Goal: Task Accomplishment & Management: Manage account settings

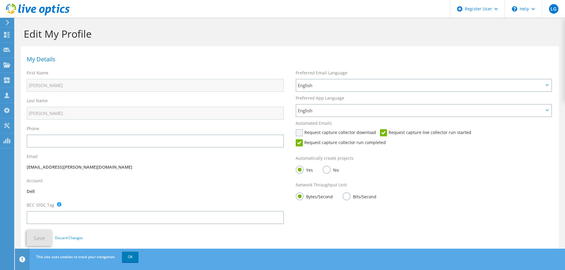
click at [299, 133] on label "Request capture collector download" at bounding box center [336, 132] width 80 height 7
click at [0, 0] on input "Request capture collector download" at bounding box center [0, 0] width 0 height 0
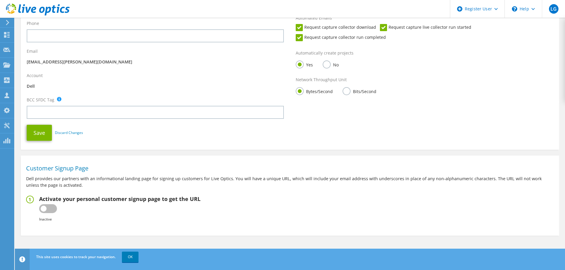
scroll to position [107, 0]
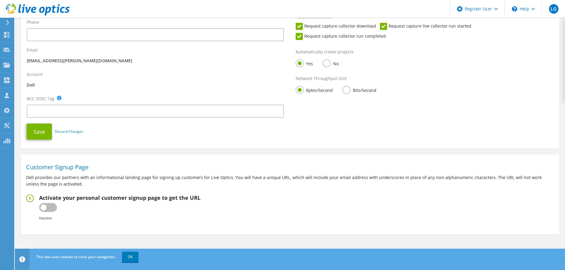
click at [40, 209] on label at bounding box center [48, 207] width 18 height 9
click at [0, 0] on input "checkbox" at bounding box center [0, 0] width 0 height 0
type input "[URL][DOMAIN_NAME]"
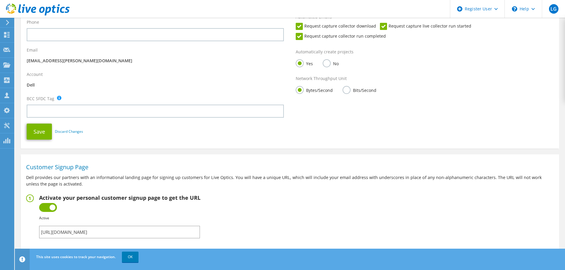
scroll to position [123, 0]
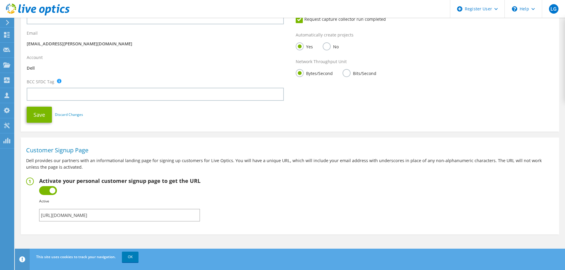
drag, startPoint x: 179, startPoint y: 217, endPoint x: 27, endPoint y: 212, distance: 152.0
click at [27, 212] on fieldset "Activate your personal customer signup page to get the URL Inactive Active Fail…" at bounding box center [290, 200] width 528 height 44
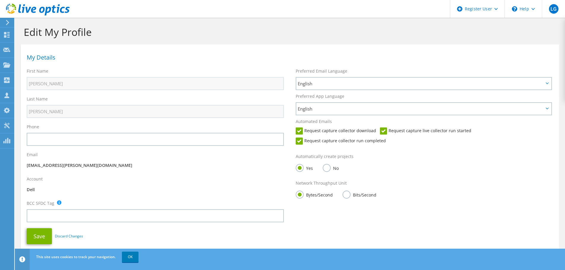
scroll to position [0, 0]
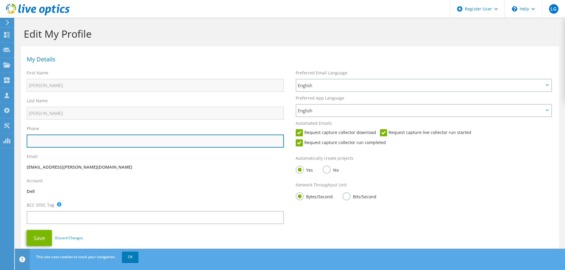
click at [74, 139] on input "text" at bounding box center [155, 141] width 257 height 13
paste input "55 8897 0680"
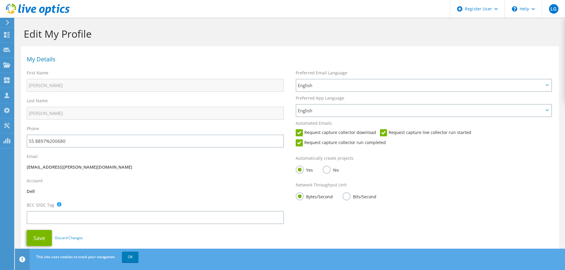
click at [142, 172] on div "Email LuisFernando.Gallego@dell.com" at bounding box center [155, 163] width 269 height 24
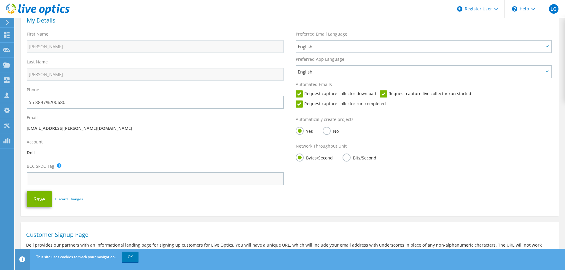
scroll to position [39, 0]
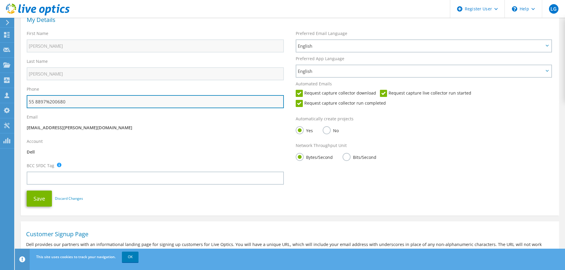
click at [44, 101] on input "55 8897%200680" at bounding box center [155, 101] width 257 height 13
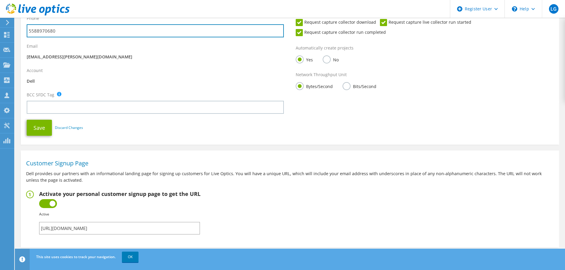
scroll to position [119, 0]
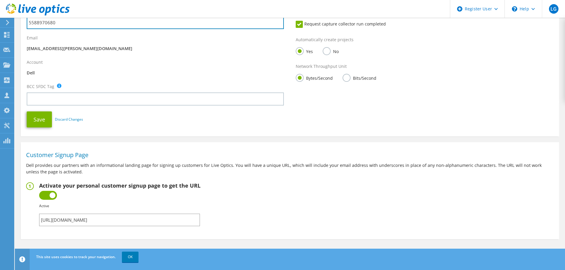
type input "5588970680"
click at [63, 221] on input "[URL][DOMAIN_NAME]" at bounding box center [119, 220] width 161 height 12
click at [40, 120] on button "Save" at bounding box center [39, 120] width 25 height 16
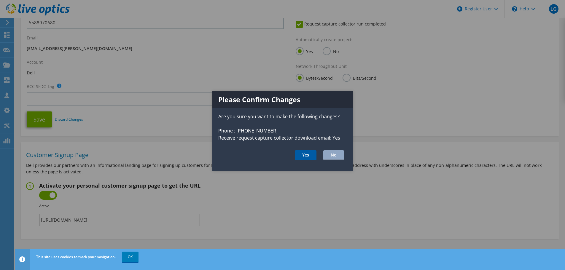
click at [306, 153] on button "Yes" at bounding box center [306, 155] width 22 height 10
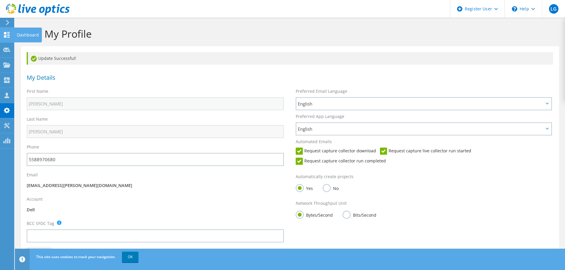
click at [9, 38] on div at bounding box center [6, 35] width 7 height 7
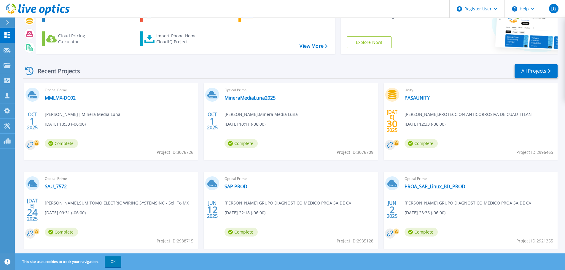
scroll to position [50, 0]
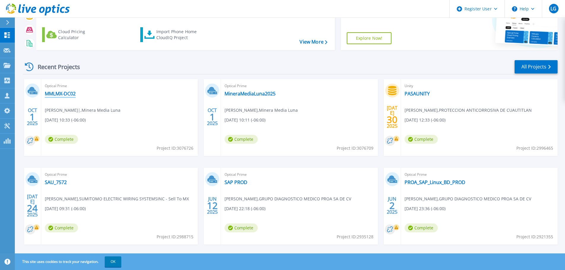
click at [53, 91] on link "MMLMX-DC02" at bounding box center [60, 94] width 31 height 6
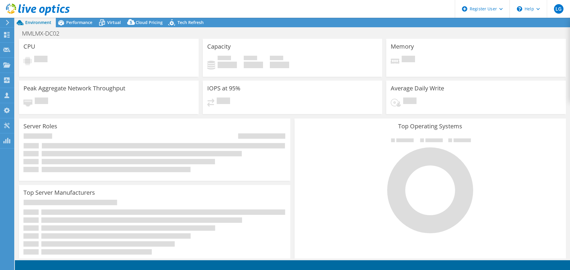
select select "USD"
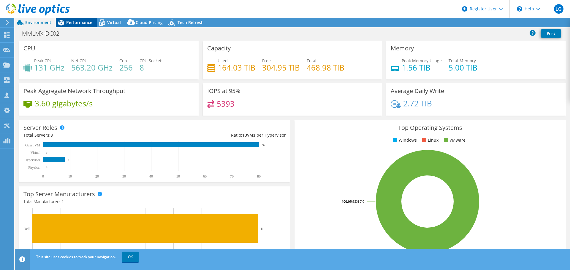
click at [75, 26] on div "Performance" at bounding box center [76, 22] width 41 height 9
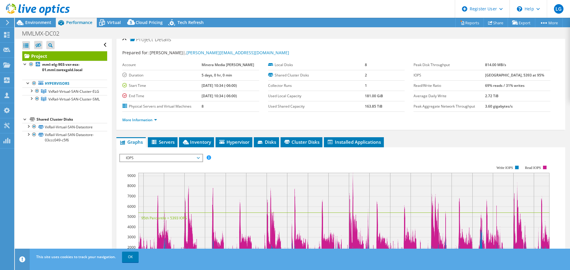
scroll to position [10, 0]
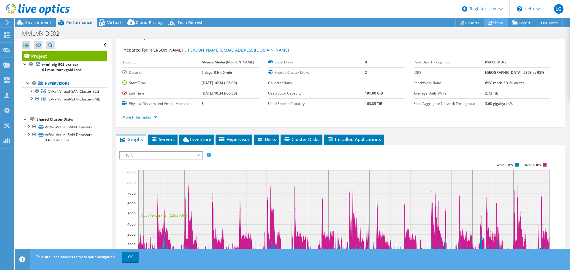
click at [491, 20] on link "Share" at bounding box center [495, 22] width 24 height 9
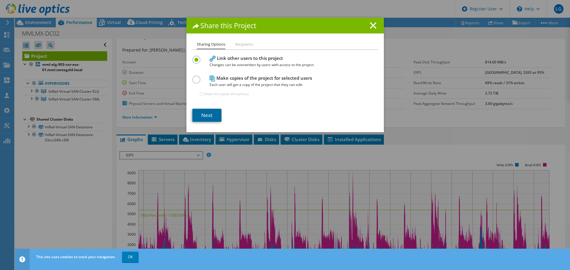
click at [209, 114] on link "Next" at bounding box center [206, 115] width 29 height 13
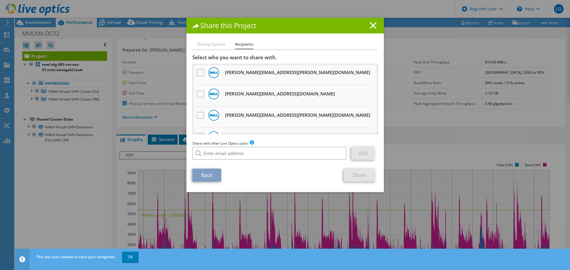
scroll to position [148, 0]
click at [198, 73] on label at bounding box center [201, 73] width 9 height 7
click at [0, 0] on input "checkbox" at bounding box center [0, 0] width 0 height 0
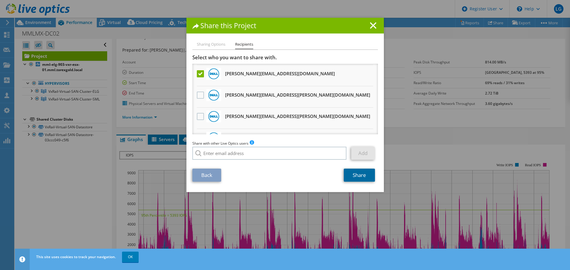
click at [355, 176] on link "Share" at bounding box center [359, 175] width 31 height 13
